Goal: Task Accomplishment & Management: Use online tool/utility

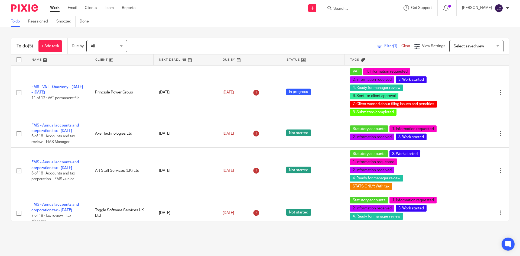
click at [339, 5] on form at bounding box center [362, 8] width 58 height 7
click at [343, 7] on input "Search" at bounding box center [357, 8] width 49 height 5
type input "yu"
click at [357, 22] on link at bounding box center [365, 21] width 67 height 8
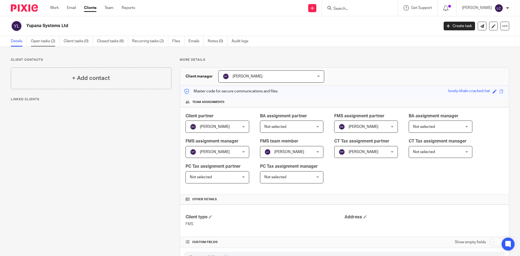
click at [52, 37] on link "Open tasks (2)" at bounding box center [45, 41] width 29 height 11
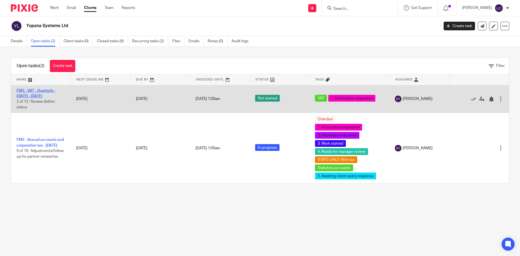
click at [44, 92] on link "FMS - VAT - Quarterly - [DATE] - [DATE]" at bounding box center [36, 93] width 39 height 9
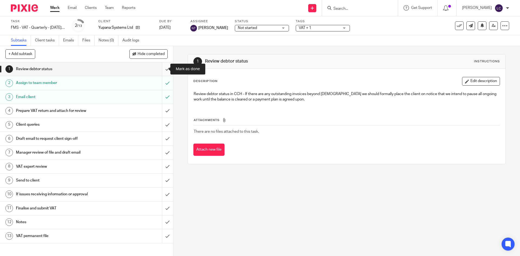
click at [160, 70] on input "submit" at bounding box center [86, 69] width 173 height 14
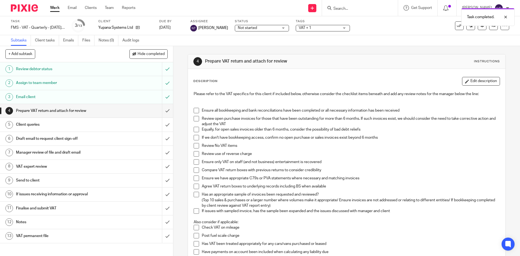
click at [196, 110] on span at bounding box center [196, 110] width 5 height 5
click at [195, 117] on span at bounding box center [196, 118] width 5 height 5
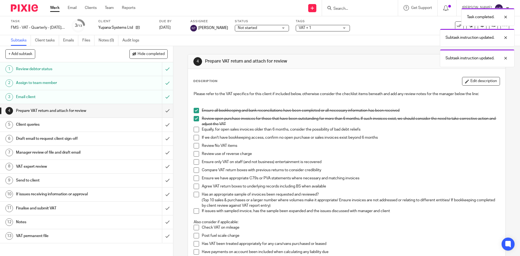
click at [196, 133] on li "Equally, for open sales invoices older than 6 months, consider the possibility …" at bounding box center [347, 131] width 306 height 8
click at [194, 127] on span at bounding box center [196, 129] width 5 height 5
click at [195, 139] on span at bounding box center [196, 137] width 5 height 5
click at [194, 146] on span at bounding box center [196, 145] width 5 height 5
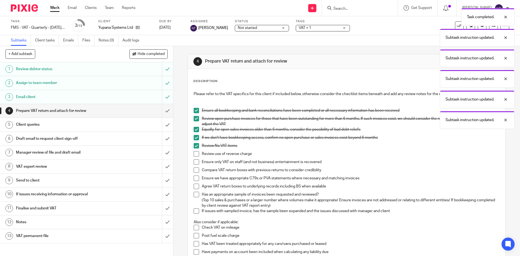
click at [195, 153] on span at bounding box center [196, 153] width 5 height 5
click at [196, 160] on span at bounding box center [196, 161] width 5 height 5
click at [195, 169] on span at bounding box center [196, 169] width 5 height 5
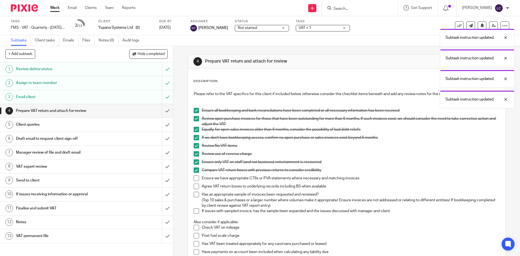
click at [194, 181] on li "Ensure we have appropriate C79s or PVA statements where necessary and matching …" at bounding box center [347, 179] width 306 height 8
click at [195, 180] on span at bounding box center [196, 177] width 5 height 5
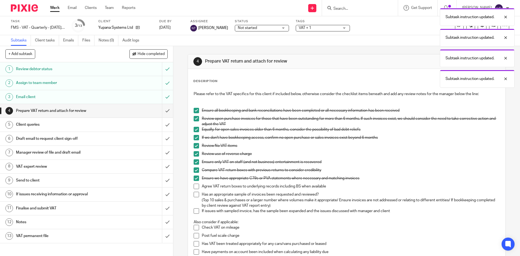
click at [195, 184] on span at bounding box center [196, 186] width 5 height 5
click at [195, 195] on span at bounding box center [196, 194] width 5 height 5
click at [194, 211] on span at bounding box center [196, 210] width 5 height 5
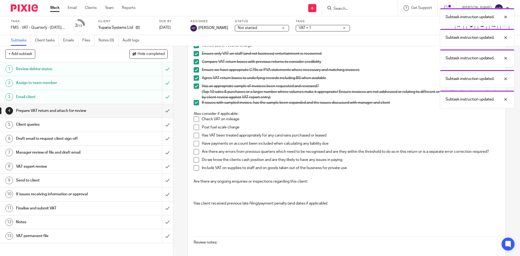
click at [196, 116] on span at bounding box center [196, 118] width 5 height 5
click at [194, 125] on span at bounding box center [196, 127] width 5 height 5
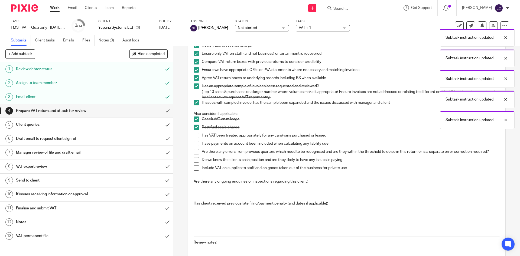
click at [194, 138] on span at bounding box center [196, 135] width 5 height 5
click at [194, 143] on span at bounding box center [196, 143] width 5 height 5
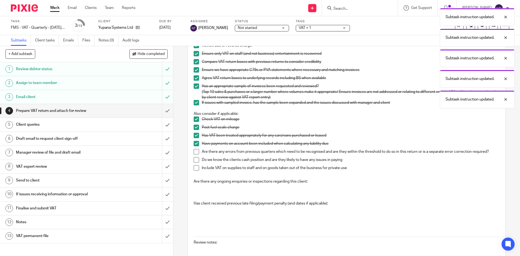
click at [194, 151] on span at bounding box center [196, 151] width 5 height 5
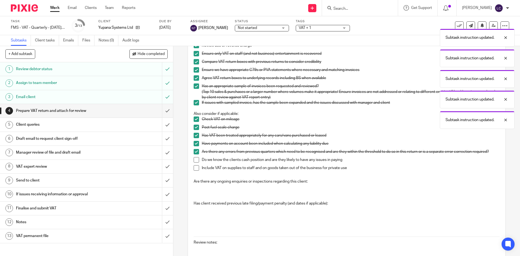
click at [195, 158] on span at bounding box center [196, 159] width 5 height 5
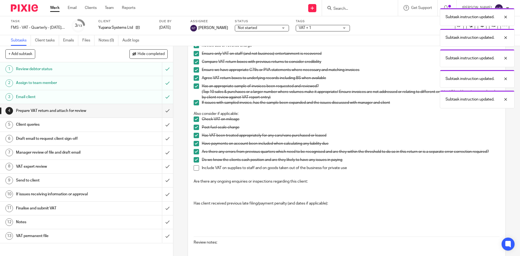
click at [197, 165] on li "Do we know the clients cash position and are they likely to have any issues in …" at bounding box center [347, 161] width 306 height 8
click at [194, 169] on span at bounding box center [196, 167] width 5 height 5
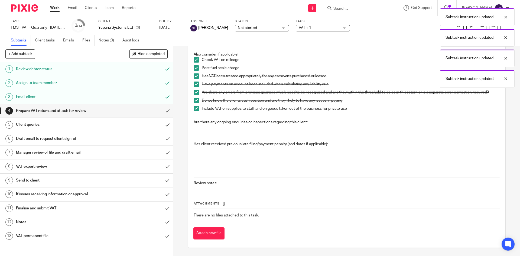
click at [218, 226] on div "Attachments There are no files attached to this task. Attach new file" at bounding box center [346, 214] width 306 height 49
click at [218, 229] on button "Attach new file" at bounding box center [208, 233] width 31 height 12
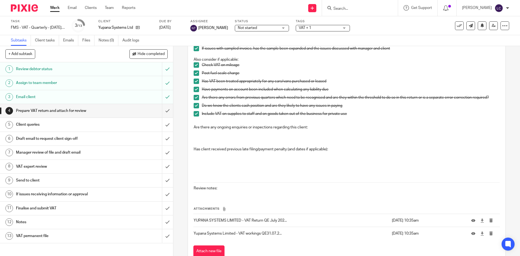
scroll to position [181, 0]
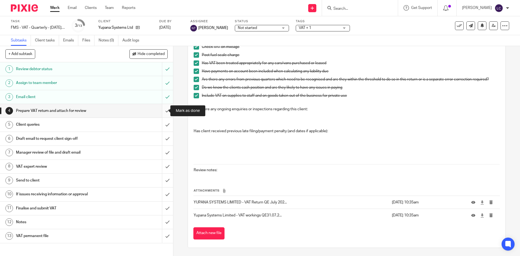
click at [165, 114] on input "submit" at bounding box center [86, 111] width 173 height 14
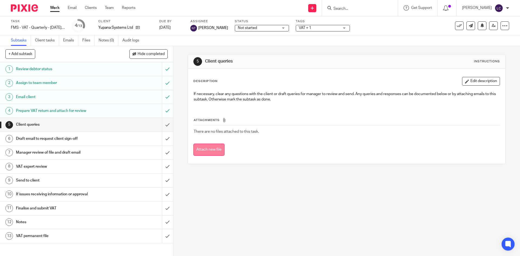
click at [216, 148] on button "Attach new file" at bounding box center [208, 149] width 31 height 12
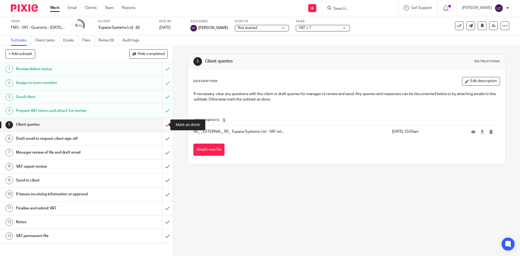
click at [162, 125] on input "submit" at bounding box center [86, 125] width 173 height 14
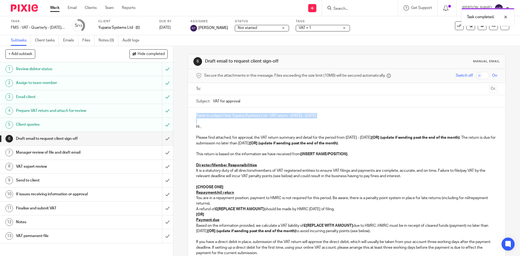
drag, startPoint x: 327, startPoint y: 119, endPoint x: 191, endPoint y: 112, distance: 135.8
click at [191, 112] on div "Paste to subject line: Yupana Systems Ltd - VAT return - May - July, 2025 Hi , …" at bounding box center [346, 224] width 317 height 234
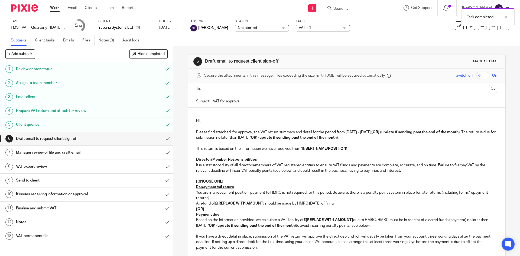
click at [192, 122] on div "Hi , Please find attached, for approval, the VAT return summary and detail for …" at bounding box center [346, 221] width 317 height 229
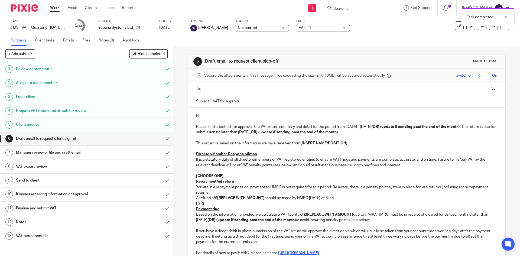
click at [205, 117] on p "Hi ," at bounding box center [346, 115] width 301 height 5
click at [216, 116] on p "Hi" at bounding box center [346, 115] width 301 height 5
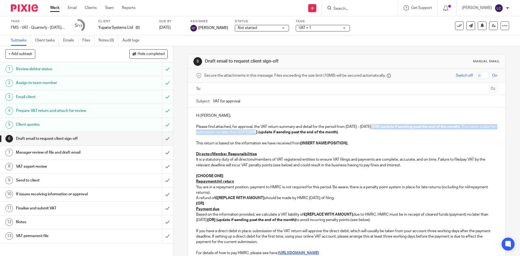
drag, startPoint x: 370, startPoint y: 129, endPoint x: 281, endPoint y: 133, distance: 88.6
click at [281, 133] on p "Please find attached, for approval, the VAT return summary and detail for the p…" at bounding box center [346, 129] width 301 height 11
click at [410, 122] on p at bounding box center [346, 120] width 301 height 5
drag, startPoint x: 349, startPoint y: 132, endPoint x: 275, endPoint y: 130, distance: 73.9
click at [275, 130] on p "Please find attached, for approval, the VAT return summary and detail for the p…" at bounding box center [346, 129] width 301 height 11
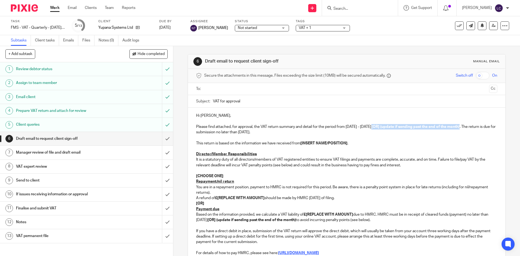
drag, startPoint x: 378, startPoint y: 127, endPoint x: 462, endPoint y: 129, distance: 84.2
click at [462, 129] on p "Please find attached, for approval, the VAT return summary and detail for the p…" at bounding box center [346, 129] width 301 height 11
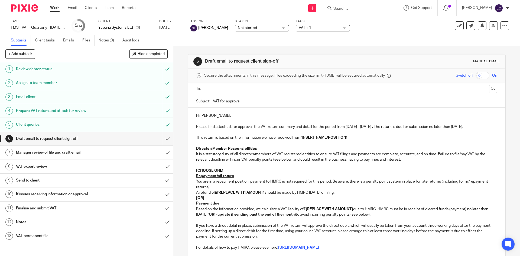
drag, startPoint x: 349, startPoint y: 136, endPoint x: 305, endPoint y: 136, distance: 43.6
click at [305, 136] on p "This return is based on the information we have received from [INSERT NAME/POSI…" at bounding box center [346, 137] width 301 height 5
click at [291, 171] on p "[CHOOSE ONE]" at bounding box center [346, 170] width 301 height 5
drag, startPoint x: 220, startPoint y: 169, endPoint x: 193, endPoint y: 168, distance: 26.9
click at [193, 168] on div "Hi Laura, Please find attached, for approval, the VAT return summary and detail…" at bounding box center [346, 216] width 317 height 218
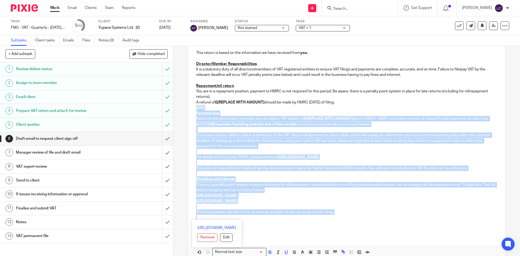
scroll to position [113, 0]
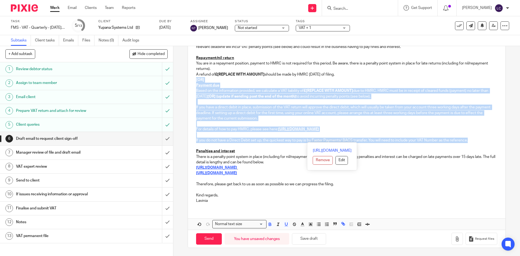
drag, startPoint x: 195, startPoint y: 192, endPoint x: 478, endPoint y: 142, distance: 287.9
click at [478, 142] on div "Hi Laura, Please find attached, for approval, the VAT return summary and detail…" at bounding box center [346, 101] width 317 height 213
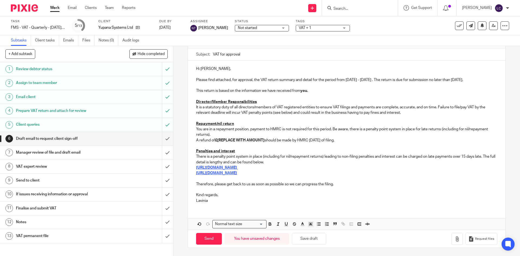
scroll to position [47, 0]
click at [262, 140] on strong "£[REPLACE WITH AMOUNT]" at bounding box center [240, 140] width 50 height 4
click at [264, 141] on p "A refund of £[REPLACE WITH AMOUNT] should be made by HMRC within 6 weeks of fil…" at bounding box center [346, 140] width 301 height 5
drag, startPoint x: 252, startPoint y: 139, endPoint x: 249, endPoint y: 143, distance: 5.4
click at [252, 139] on p "A refund of £ should be made by HMRC within 6 weeks of filing." at bounding box center [346, 140] width 301 height 5
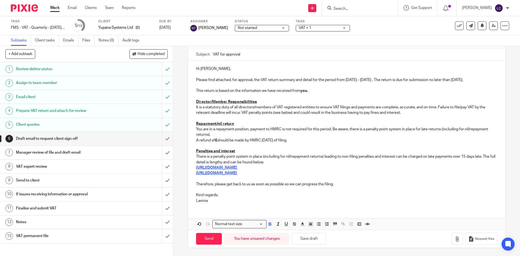
click at [217, 140] on p "A refund of £ should be made by HMRC within 6 weeks of filing." at bounding box center [346, 140] width 301 height 5
click at [313, 238] on button "Save draft" at bounding box center [309, 239] width 34 height 12
click at [320, 238] on button "Save draft" at bounding box center [309, 239] width 34 height 12
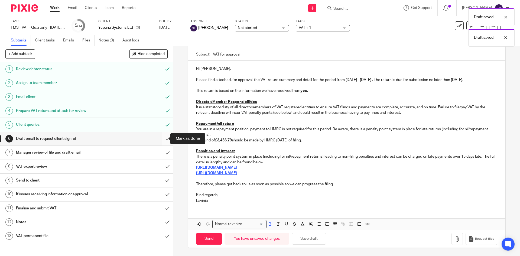
click at [159, 136] on input "submit" at bounding box center [86, 139] width 173 height 14
